Goal: Information Seeking & Learning: Learn about a topic

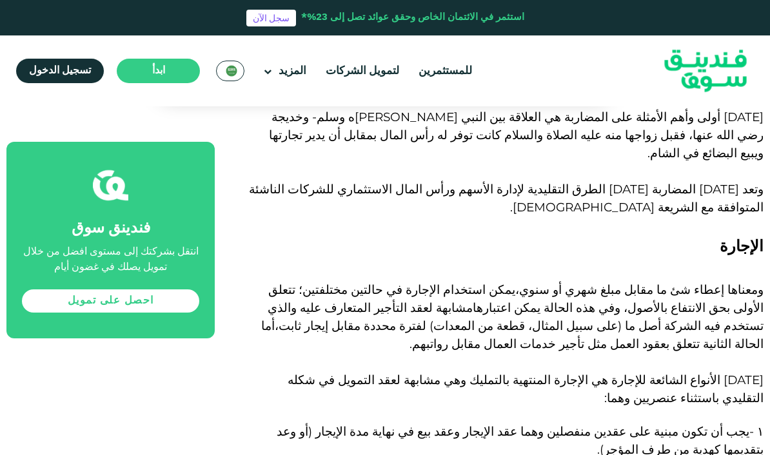
scroll to position [1541, 0]
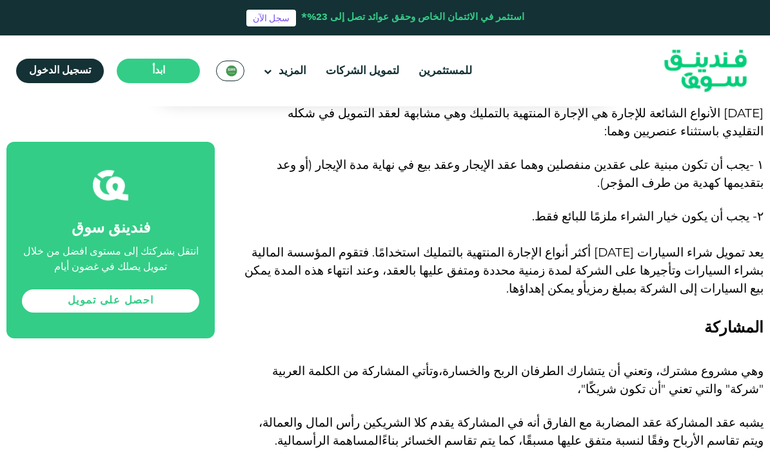
scroll to position [1806, 0]
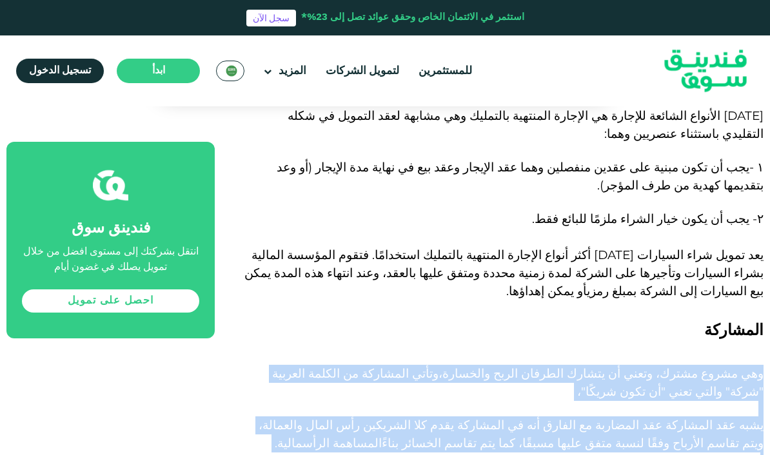
copy div "lor ipsum dolor، sitam co adipis elitsed doeiu temporin، u labo etdolore ma ali…"
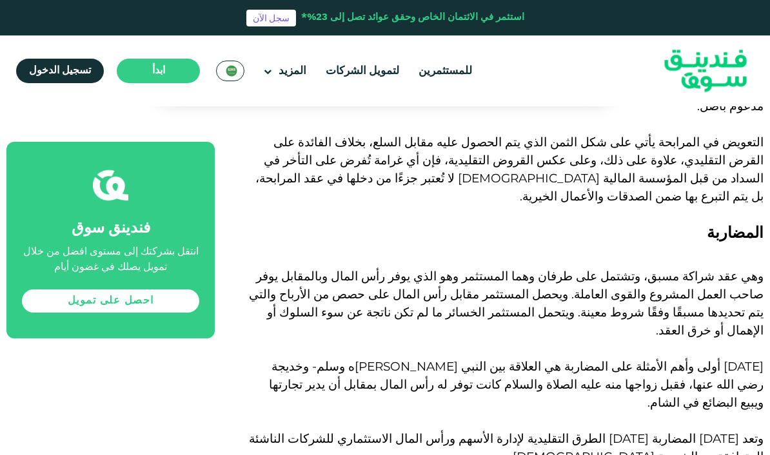
scroll to position [1077, 0]
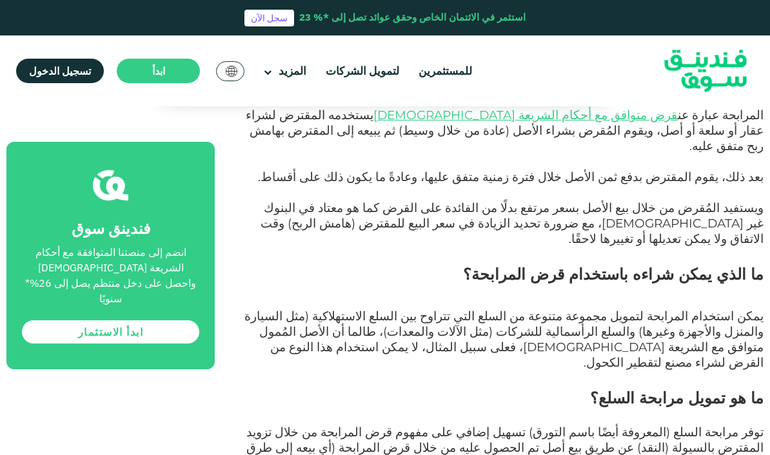
scroll to position [664, 0]
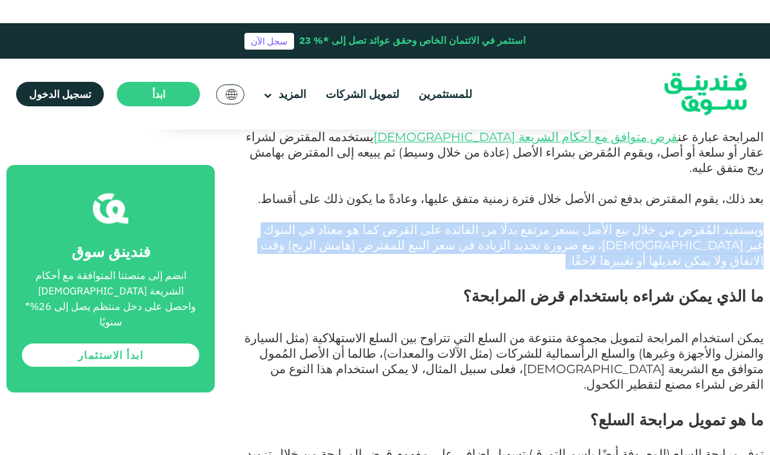
click at [362, 308] on h2 "ما الذي يمكن شراءه باستخدام قرض المرابحة؟" at bounding box center [504, 285] width 520 height 46
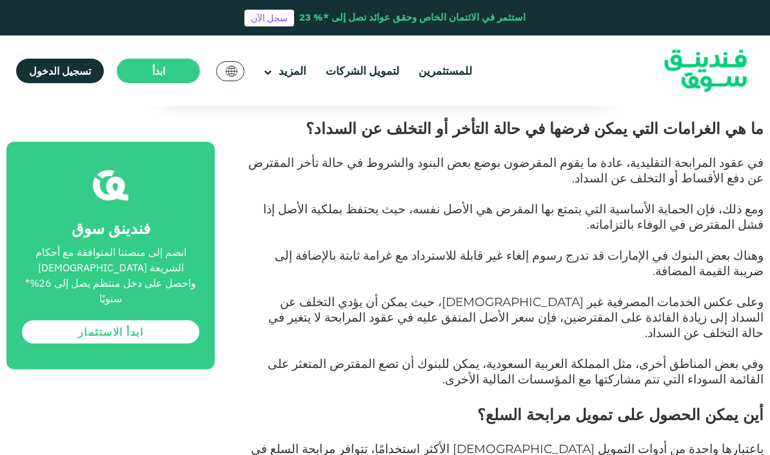
scroll to position [1110, 0]
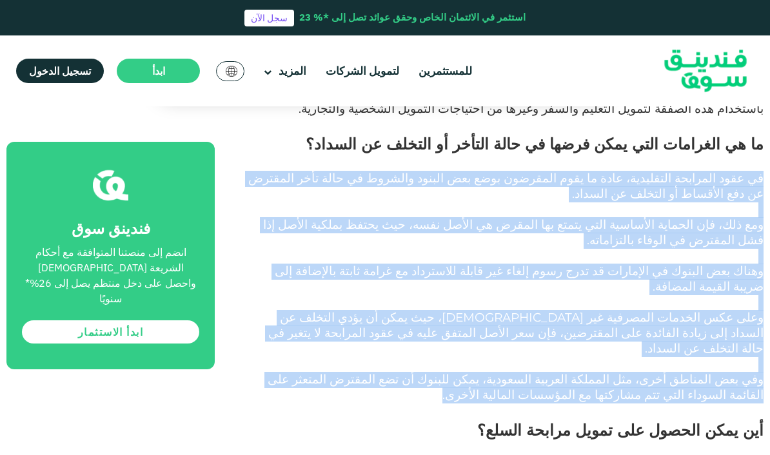
copy div "lo ipsu dolorsit ametconse، adip el sedd eiusmodt inci utl etdolo magnaal en ad…"
